Goal: Task Accomplishment & Management: Manage account settings

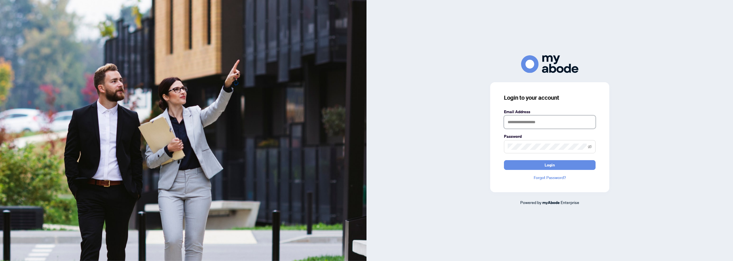
click at [543, 124] on input "text" at bounding box center [550, 121] width 92 height 13
type input "**********"
click at [504, 160] on button "Login" at bounding box center [550, 165] width 92 height 10
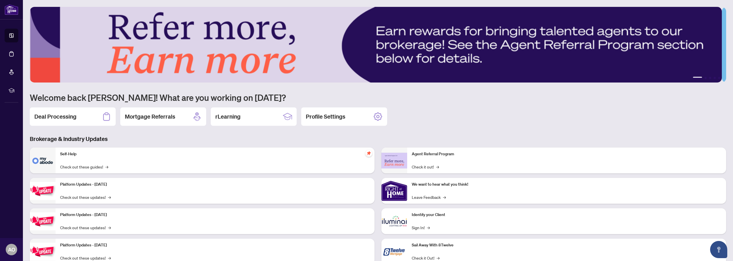
click at [78, 117] on div "Deal Processing" at bounding box center [73, 116] width 86 height 18
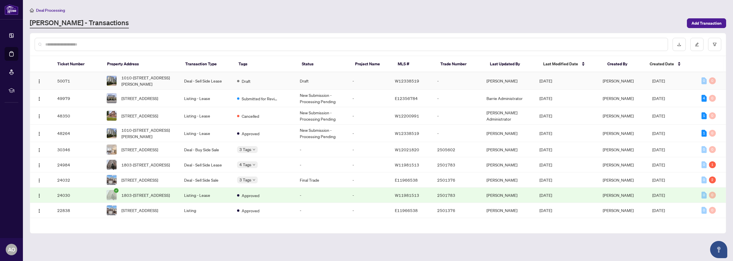
click at [219, 82] on td "Deal - Sell Side Lease" at bounding box center [206, 80] width 53 height 17
click at [173, 134] on span "1010-339 Rathburn Rd, Mississauga, Ontario L5B 0K6, Canada" at bounding box center [148, 133] width 54 height 13
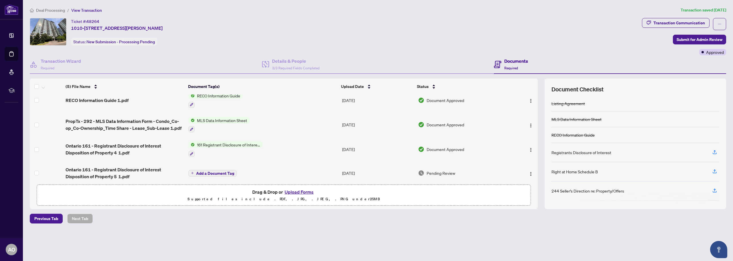
scroll to position [36, 0]
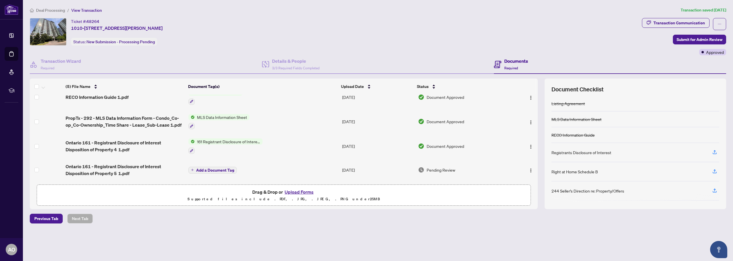
click at [241, 141] on span "161 Registrant Disclosure of Interest - Disposition ofProperty" at bounding box center [229, 141] width 68 height 6
click at [529, 143] on span "button" at bounding box center [531, 146] width 5 height 6
click at [533, 154] on span "View Document" at bounding box center [556, 156] width 55 height 6
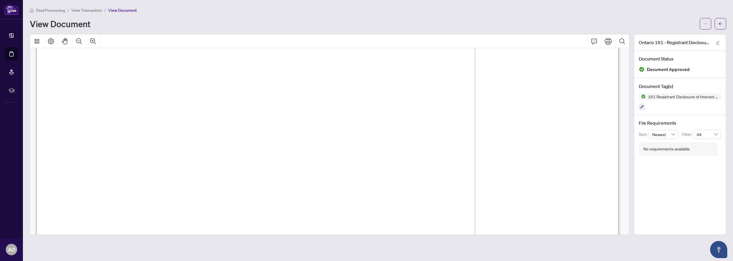
scroll to position [458, 0]
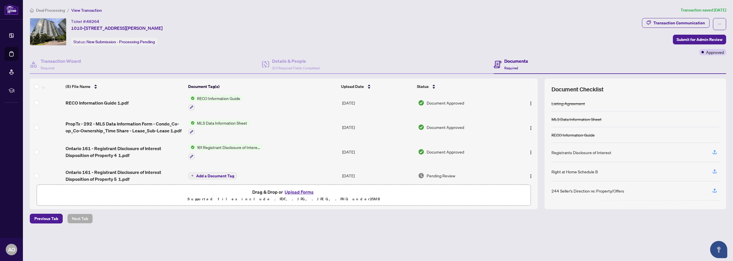
scroll to position [36, 0]
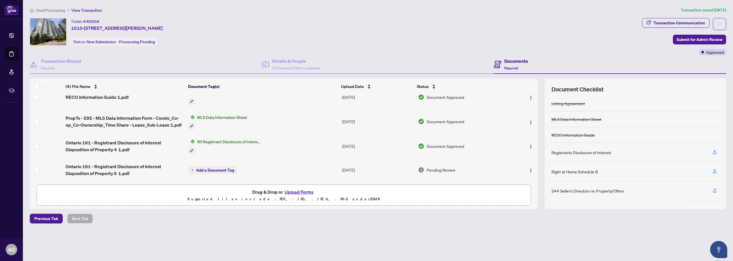
click at [315, 170] on td "Add a Document Tag" at bounding box center [263, 169] width 154 height 23
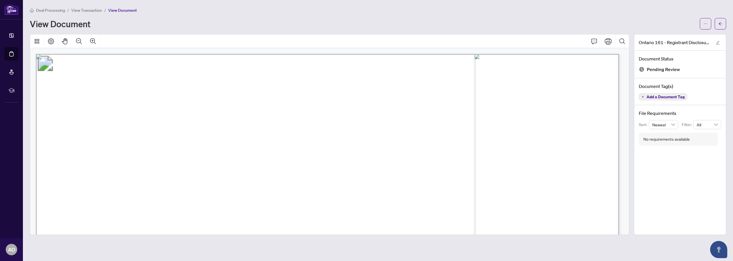
click at [86, 9] on span "View Transaction" at bounding box center [86, 10] width 31 height 5
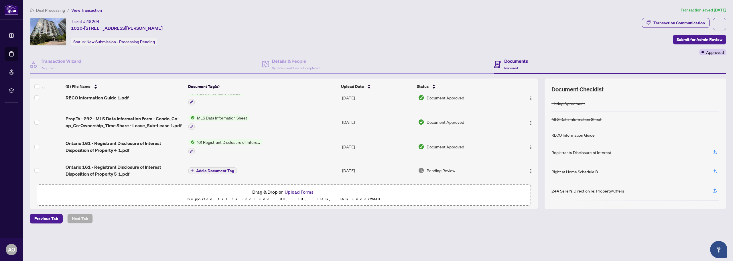
scroll to position [36, 0]
click at [530, 148] on button "button" at bounding box center [531, 146] width 9 height 9
click at [529, 144] on img "button" at bounding box center [531, 146] width 5 height 5
